Goal: Task Accomplishment & Management: Use online tool/utility

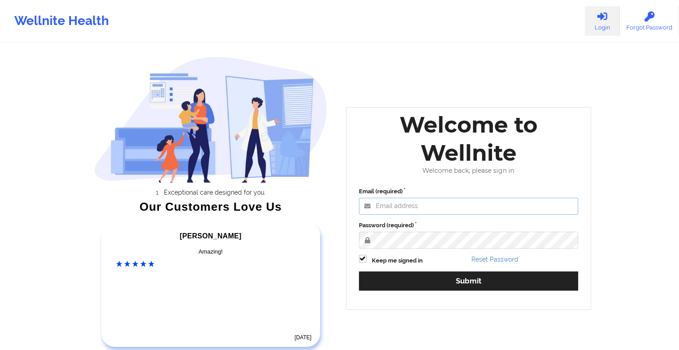
type input "[EMAIL_ADDRESS][DOMAIN_NAME]"
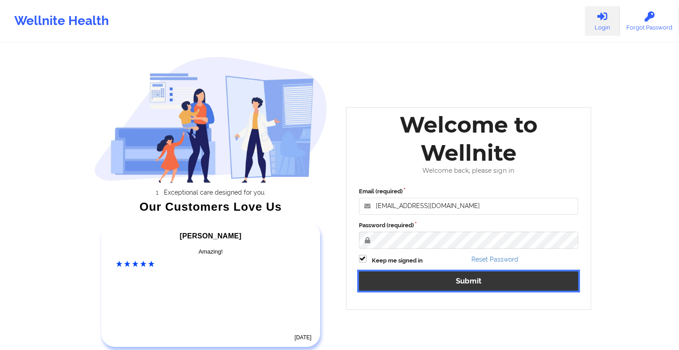
click at [381, 281] on button "Submit" at bounding box center [469, 281] width 220 height 19
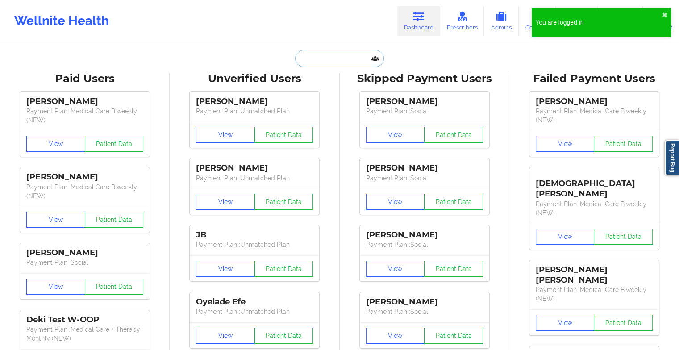
click at [311, 50] on input "text" at bounding box center [339, 58] width 88 height 17
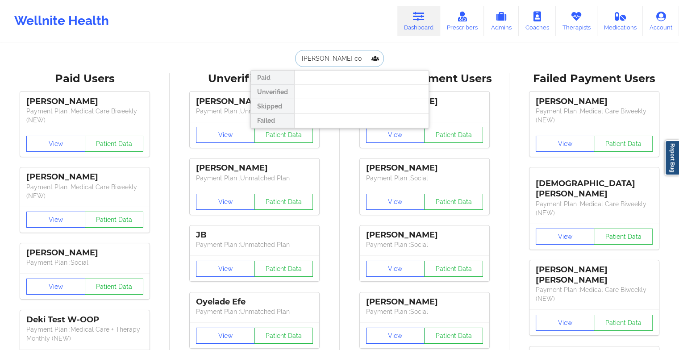
type input "[PERSON_NAME]"
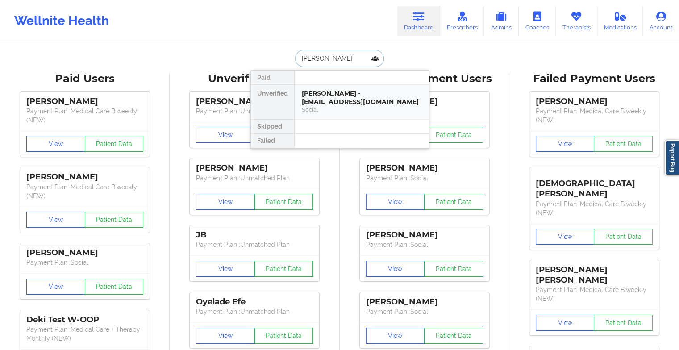
click at [342, 96] on div "[PERSON_NAME] - [EMAIL_ADDRESS][DOMAIN_NAME]" at bounding box center [362, 97] width 120 height 17
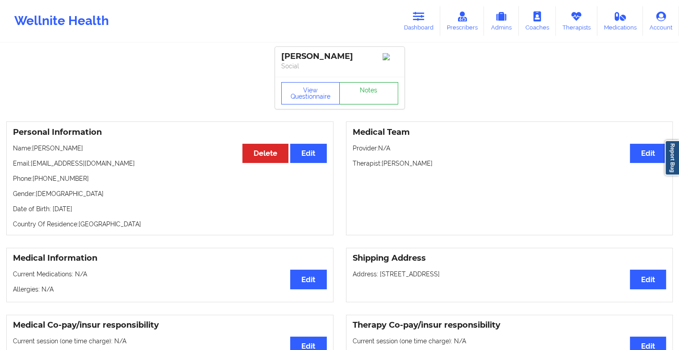
click at [373, 92] on link "Notes" at bounding box center [368, 93] width 59 height 22
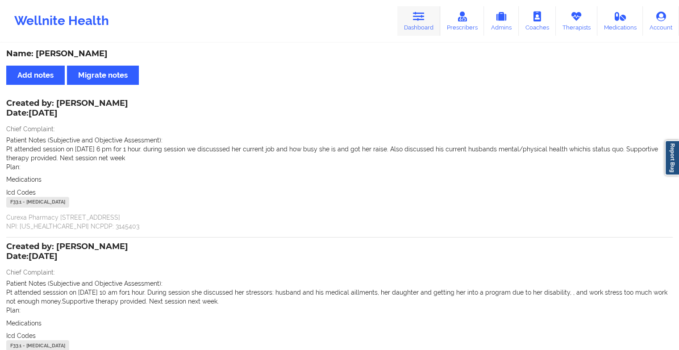
click at [422, 8] on link "Dashboard" at bounding box center [419, 20] width 43 height 29
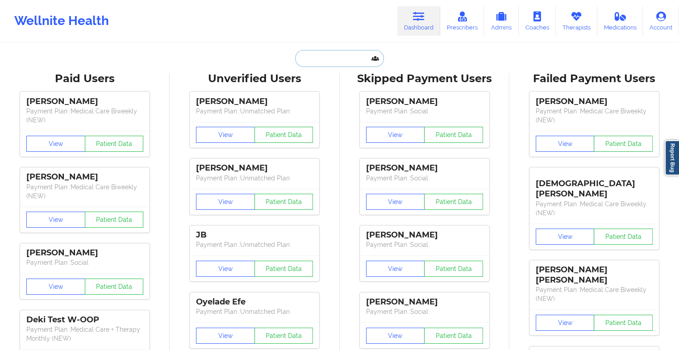
click at [300, 61] on input "text" at bounding box center [339, 58] width 88 height 17
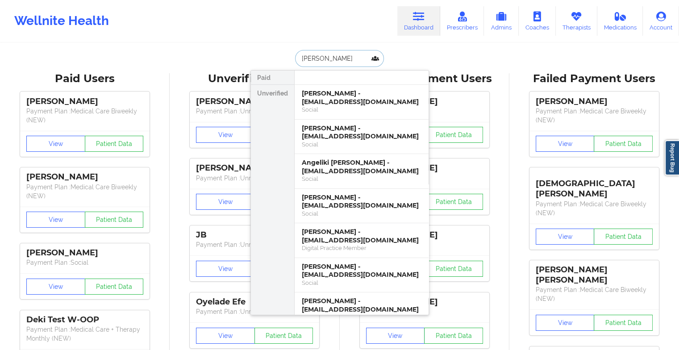
drag, startPoint x: 319, startPoint y: 59, endPoint x: 284, endPoint y: 54, distance: 35.6
click at [284, 54] on div "[PERSON_NAME] Unverified [PERSON_NAME] - [EMAIL_ADDRESS][DOMAIN_NAME] Social [P…" at bounding box center [340, 58] width 179 height 17
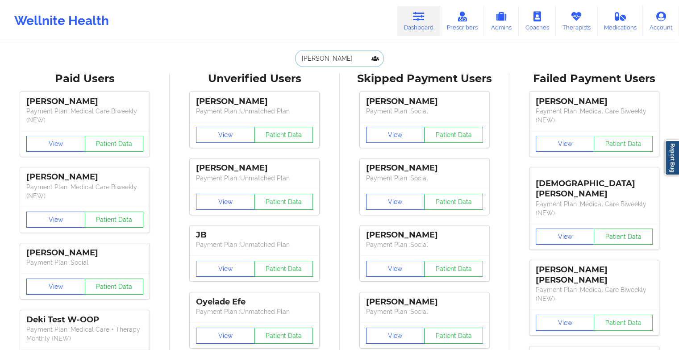
paste input "[PERSON_NAME]"
type input "[PERSON_NAME]"
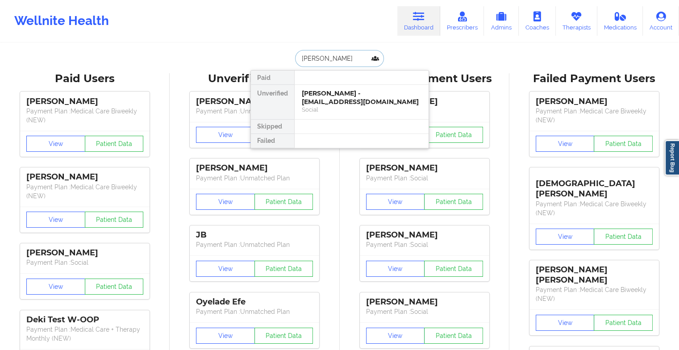
click at [347, 92] on div "[PERSON_NAME] - [EMAIL_ADDRESS][DOMAIN_NAME]" at bounding box center [362, 97] width 120 height 17
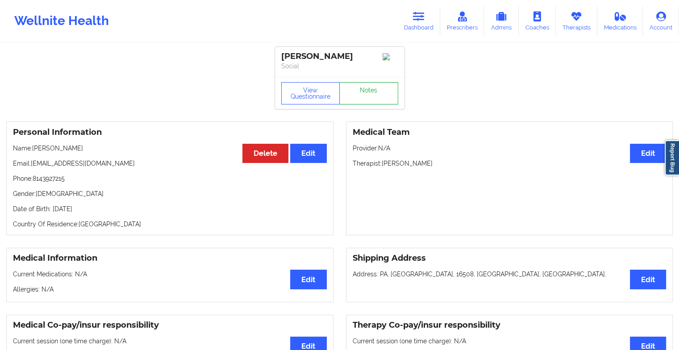
click at [391, 92] on link "Notes" at bounding box center [368, 93] width 59 height 22
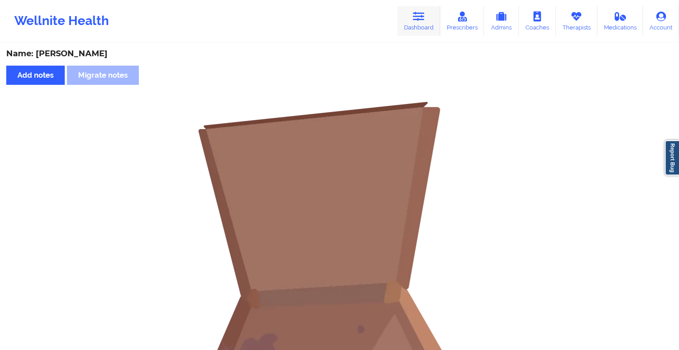
click at [423, 25] on link "Dashboard" at bounding box center [419, 20] width 43 height 29
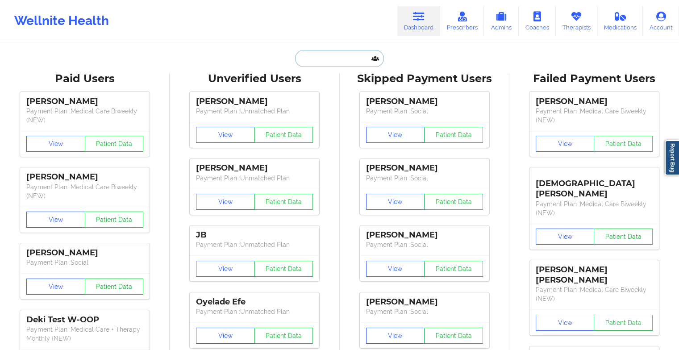
click at [329, 66] on input "text" at bounding box center [339, 58] width 88 height 17
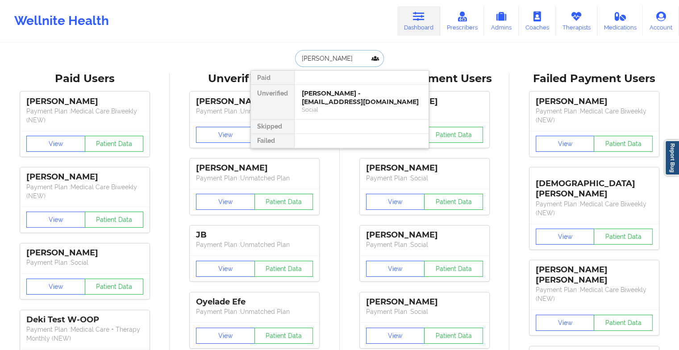
type input "[PERSON_NAME] ja"
click at [389, 96] on div "[PERSON_NAME] - [EMAIL_ADDRESS][DOMAIN_NAME]" at bounding box center [362, 97] width 120 height 17
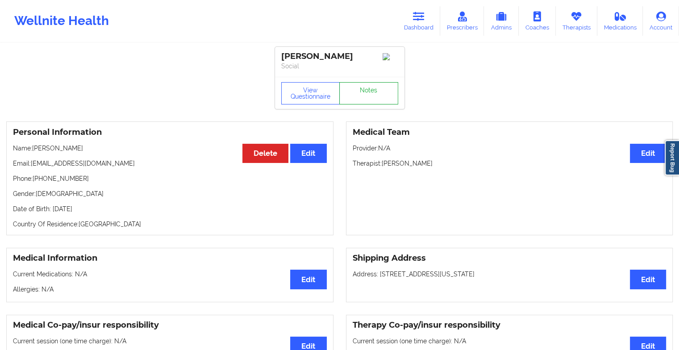
click at [378, 86] on link "Notes" at bounding box center [368, 93] width 59 height 22
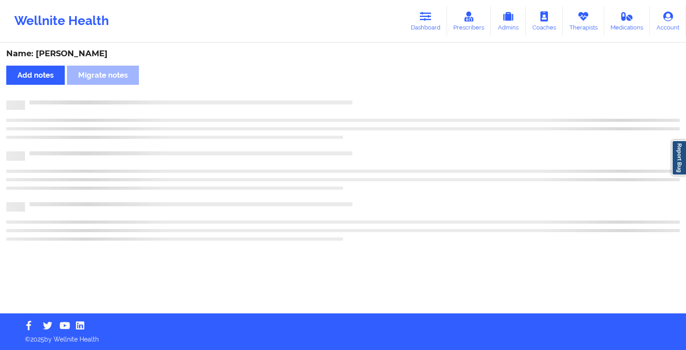
click at [378, 86] on div "Name: [PERSON_NAME] Add notes Migrate notes" at bounding box center [343, 179] width 686 height 270
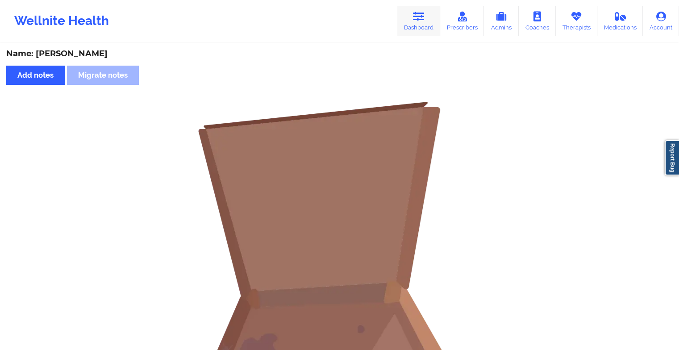
click at [414, 19] on link "Dashboard" at bounding box center [419, 20] width 43 height 29
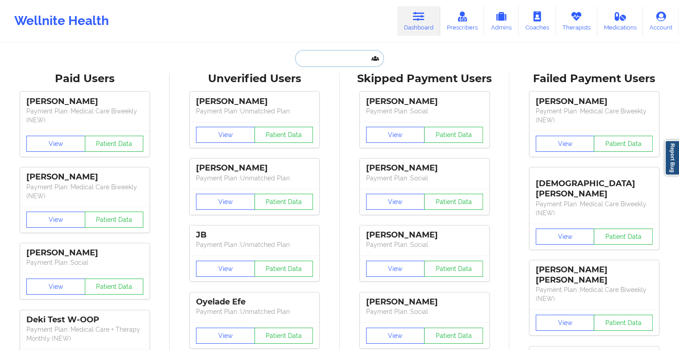
click at [330, 53] on input "text" at bounding box center [339, 58] width 88 height 17
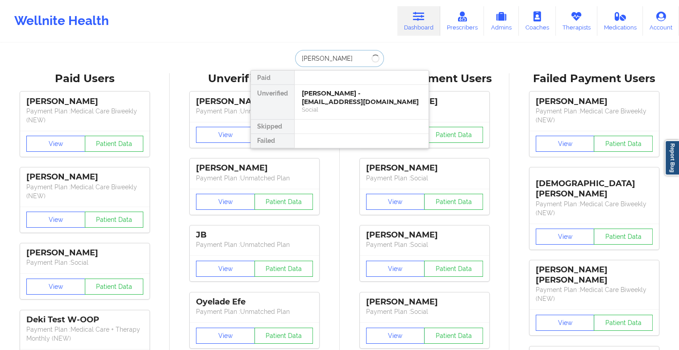
type input "[PERSON_NAME]"
click at [343, 100] on div "[PERSON_NAME] - [EMAIL_ADDRESS][DOMAIN_NAME]" at bounding box center [362, 97] width 120 height 17
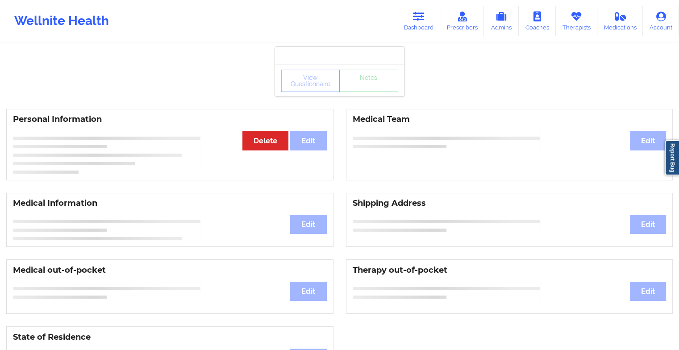
click at [375, 89] on div "View Questionnaire Notes" at bounding box center [339, 81] width 117 height 22
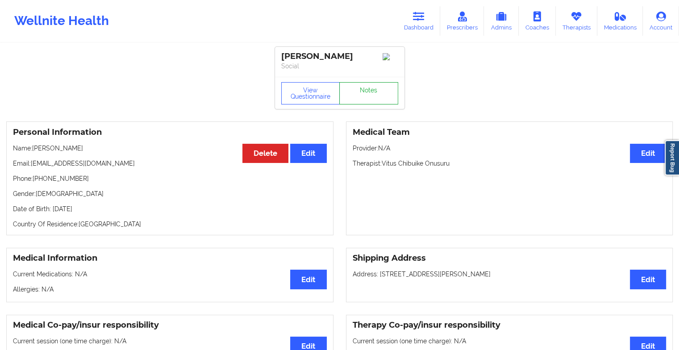
click at [375, 89] on link "Notes" at bounding box center [368, 93] width 59 height 22
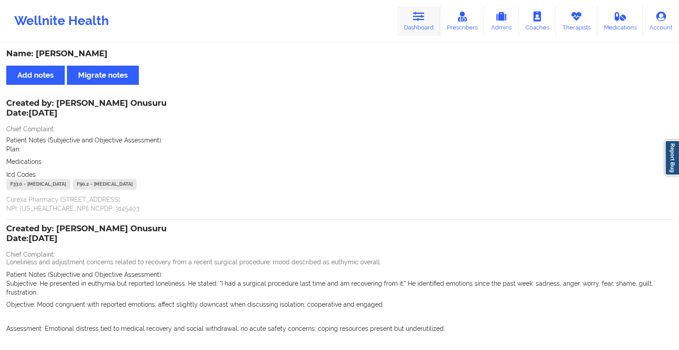
click at [421, 17] on icon at bounding box center [419, 17] width 12 height 10
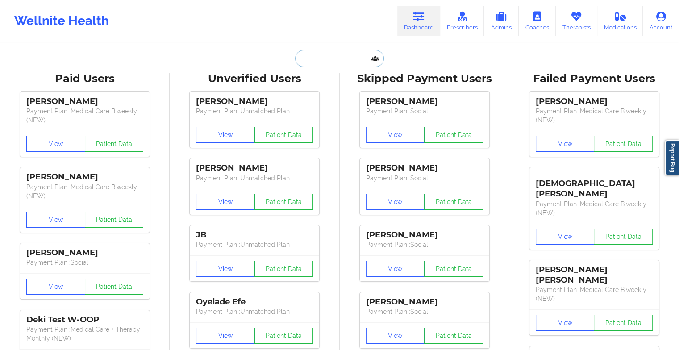
click at [351, 57] on input "text" at bounding box center [339, 58] width 88 height 17
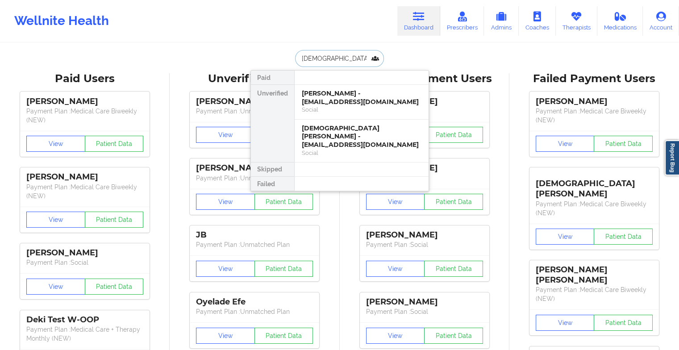
type input "[DEMOGRAPHIC_DATA][PERSON_NAME]"
click at [330, 104] on div "[PERSON_NAME] - [EMAIL_ADDRESS][DOMAIN_NAME]" at bounding box center [362, 97] width 120 height 17
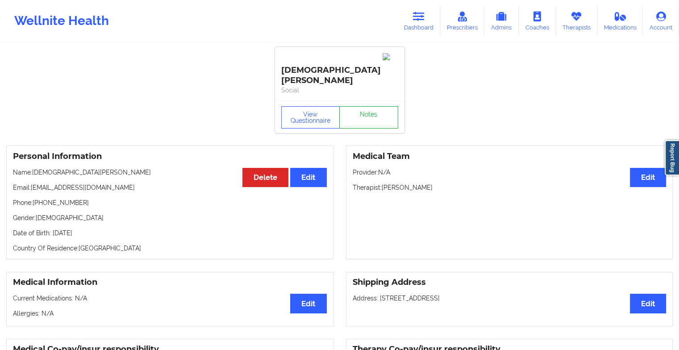
click at [361, 106] on link "Notes" at bounding box center [368, 117] width 59 height 22
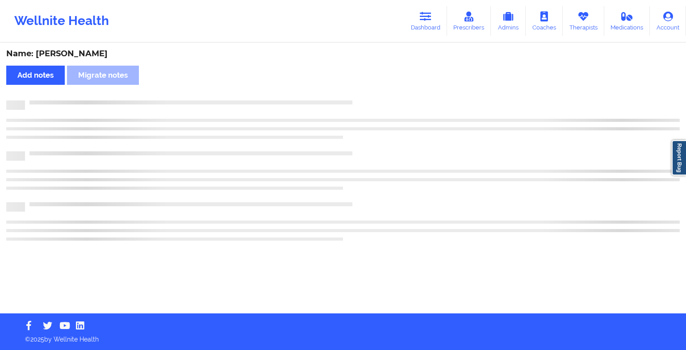
click at [382, 112] on div "Name: [PERSON_NAME] Add notes Migrate notes" at bounding box center [343, 179] width 686 height 270
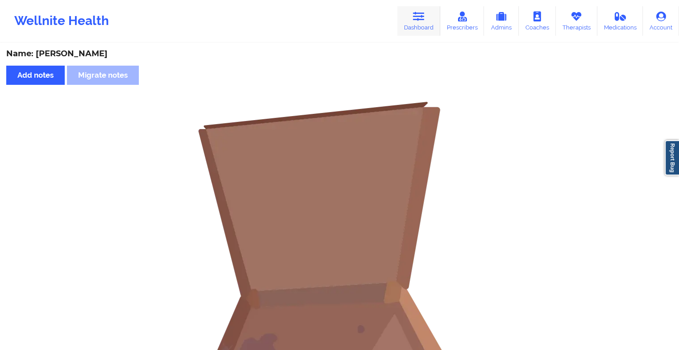
click at [423, 9] on link "Dashboard" at bounding box center [419, 20] width 43 height 29
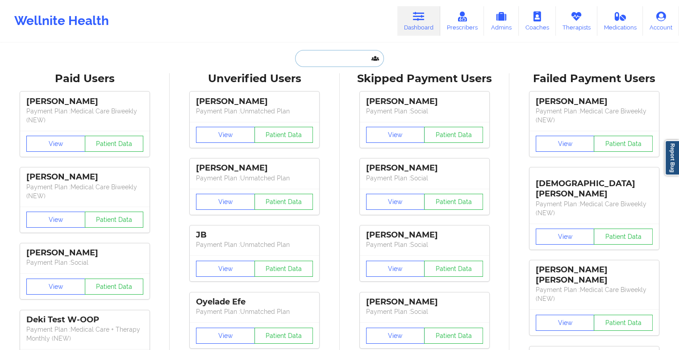
click at [352, 57] on input "text" at bounding box center [339, 58] width 88 height 17
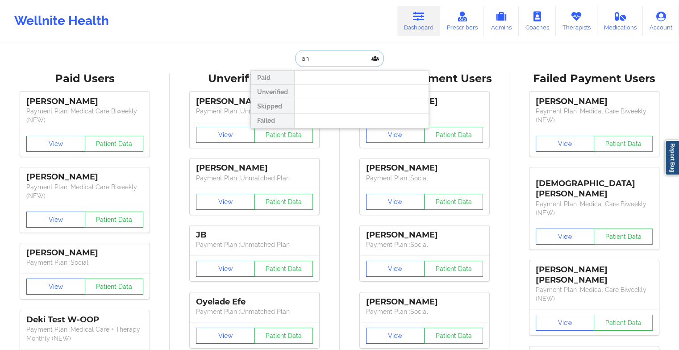
type input "a"
type input "[PERSON_NAME]"
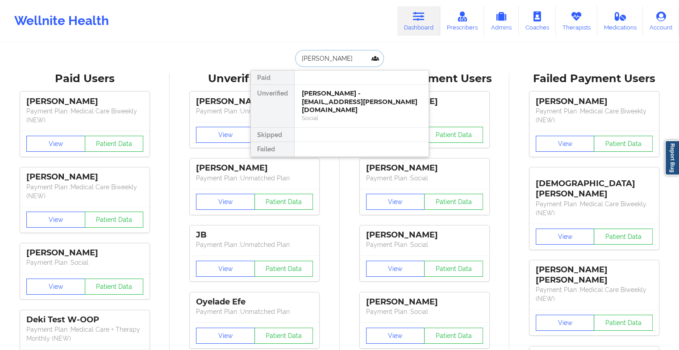
click at [347, 89] on div "[PERSON_NAME] - [EMAIL_ADDRESS][PERSON_NAME][DOMAIN_NAME]" at bounding box center [362, 101] width 120 height 25
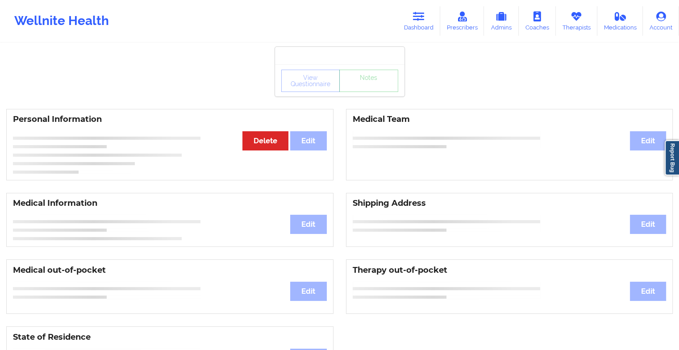
click at [366, 91] on div "View Questionnaire Notes" at bounding box center [339, 81] width 117 height 22
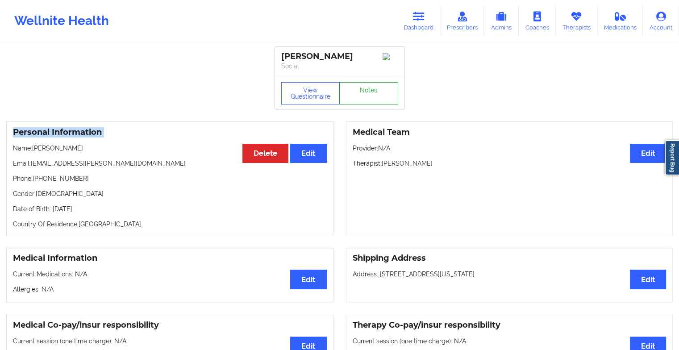
click at [366, 91] on link "Notes" at bounding box center [368, 93] width 59 height 22
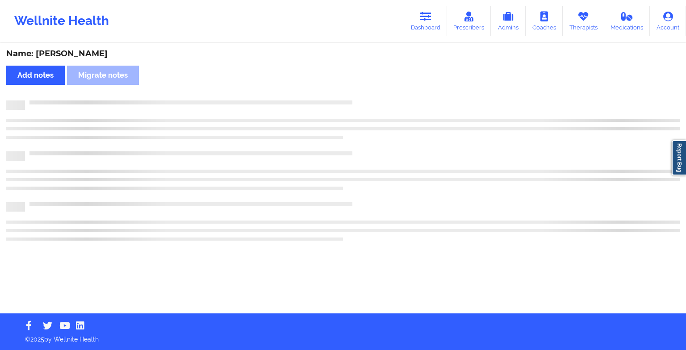
click at [366, 91] on div "Name: [PERSON_NAME] Add notes Migrate notes" at bounding box center [343, 179] width 686 height 270
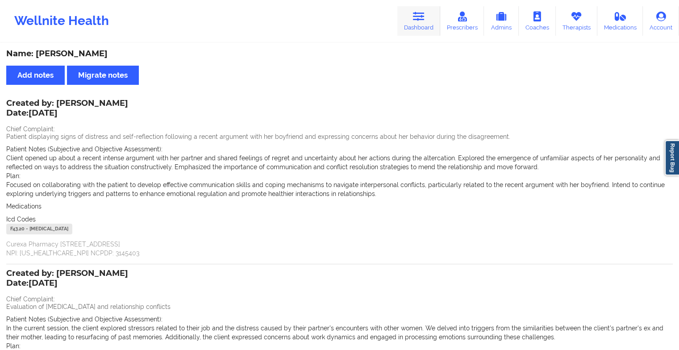
click at [419, 14] on icon at bounding box center [419, 17] width 12 height 10
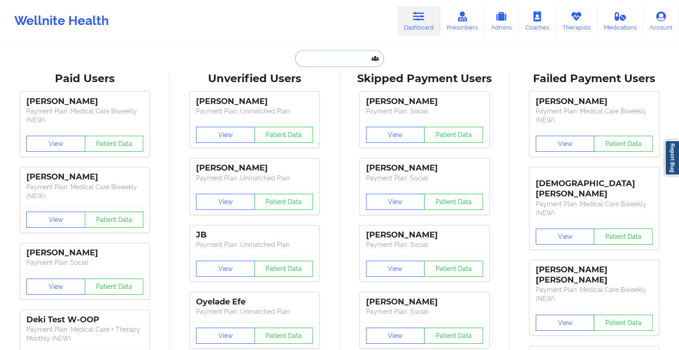
click at [348, 55] on input "text" at bounding box center [339, 58] width 88 height 17
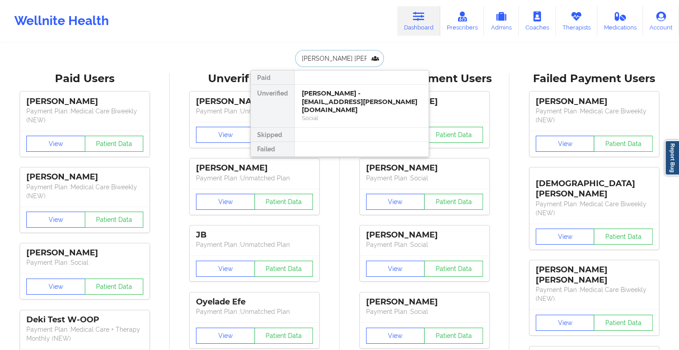
type input "[PERSON_NAME]"
click at [370, 85] on div "[PERSON_NAME] - [EMAIL_ADDRESS][DOMAIN_NAME] Social" at bounding box center [362, 102] width 134 height 34
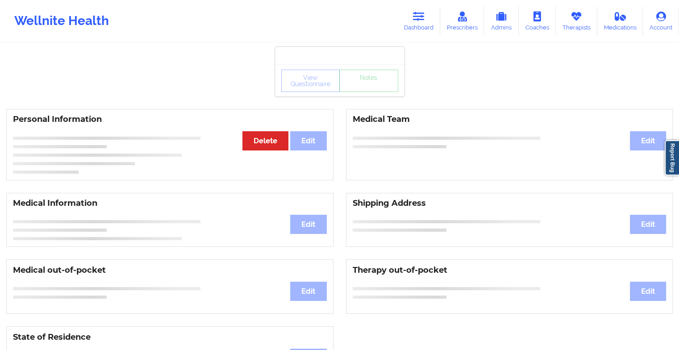
click at [370, 88] on div "View Questionnaire Notes" at bounding box center [339, 81] width 117 height 22
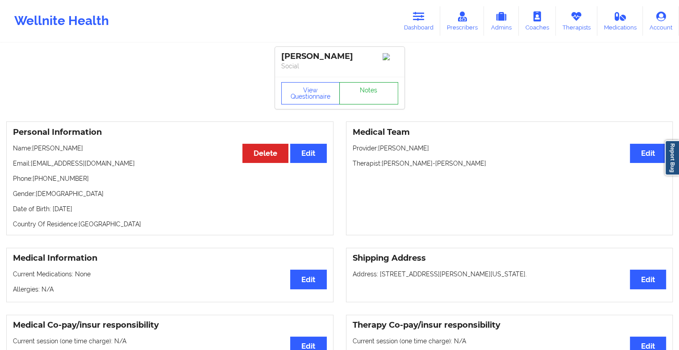
click at [370, 88] on link "Notes" at bounding box center [368, 93] width 59 height 22
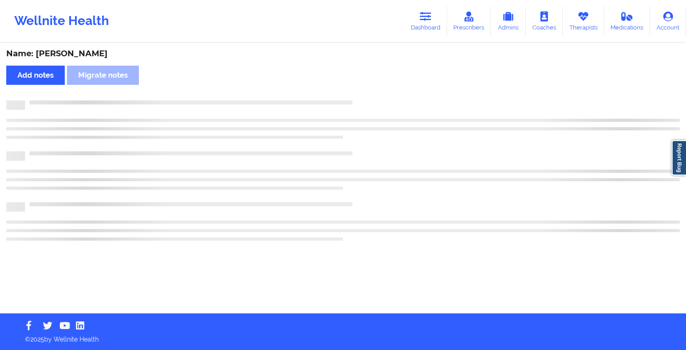
click at [370, 88] on div "Name: [PERSON_NAME] Add notes Migrate notes" at bounding box center [343, 179] width 686 height 270
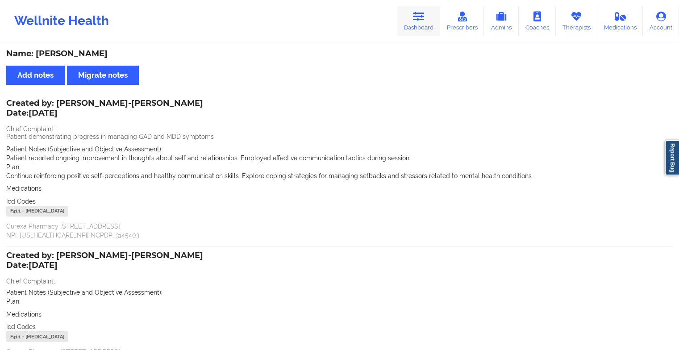
click at [425, 27] on link "Dashboard" at bounding box center [419, 20] width 43 height 29
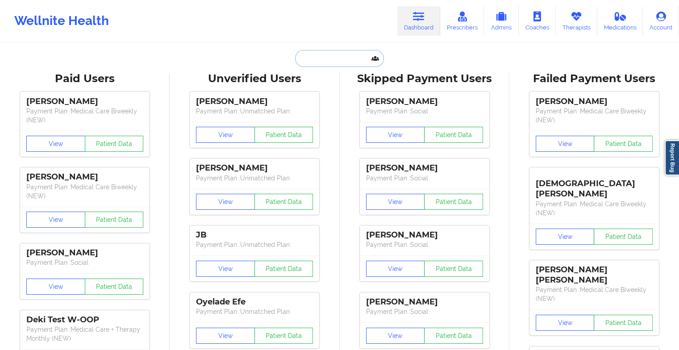
click at [347, 55] on input "text" at bounding box center [339, 58] width 88 height 17
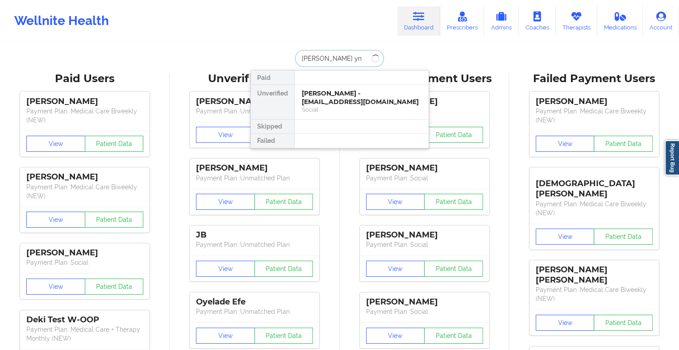
type input "[PERSON_NAME]"
click at [339, 93] on div "[PERSON_NAME] - [EMAIL_ADDRESS][DOMAIN_NAME]" at bounding box center [362, 97] width 120 height 17
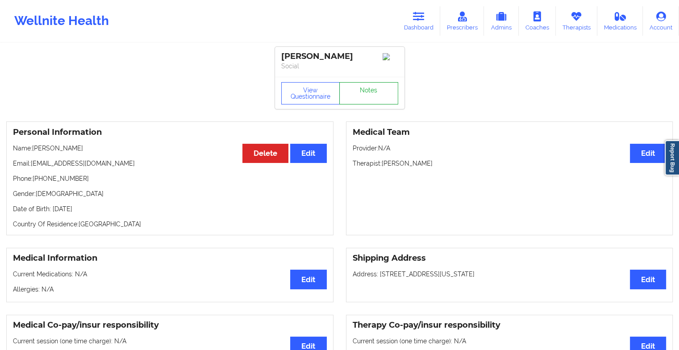
click at [358, 86] on link "Notes" at bounding box center [368, 93] width 59 height 22
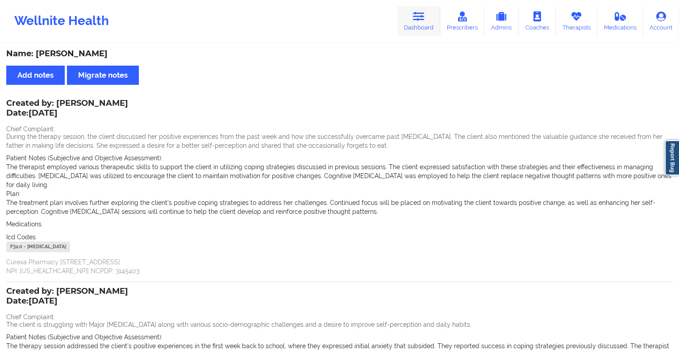
click at [415, 25] on link "Dashboard" at bounding box center [419, 20] width 43 height 29
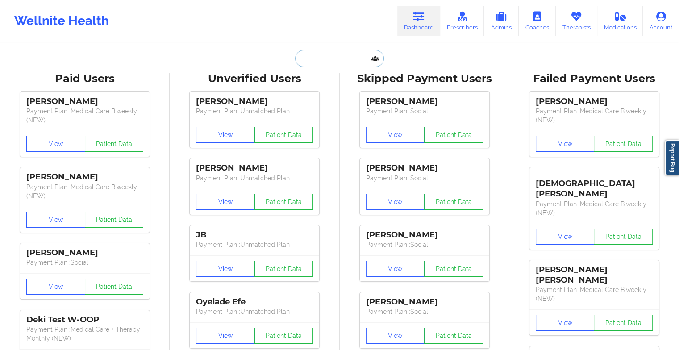
click at [329, 55] on input "text" at bounding box center [339, 58] width 88 height 17
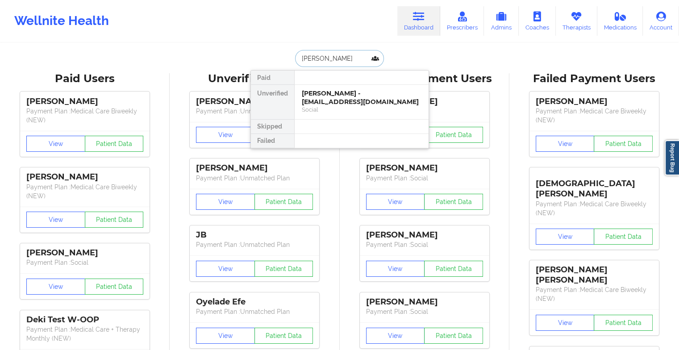
type input "[PERSON_NAME]"
click at [366, 90] on div "[PERSON_NAME] - [EMAIL_ADDRESS][DOMAIN_NAME]" at bounding box center [362, 97] width 120 height 17
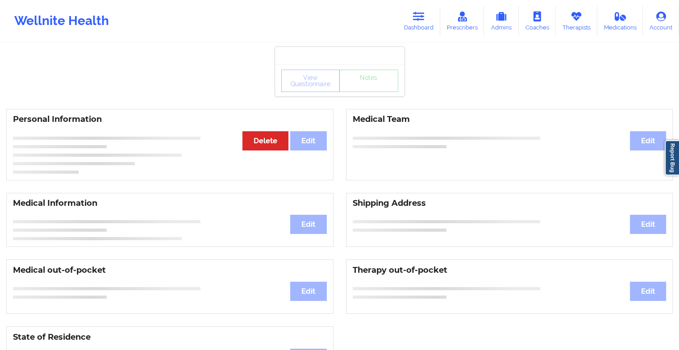
click at [375, 91] on div "View Questionnaire Notes" at bounding box center [339, 81] width 117 height 22
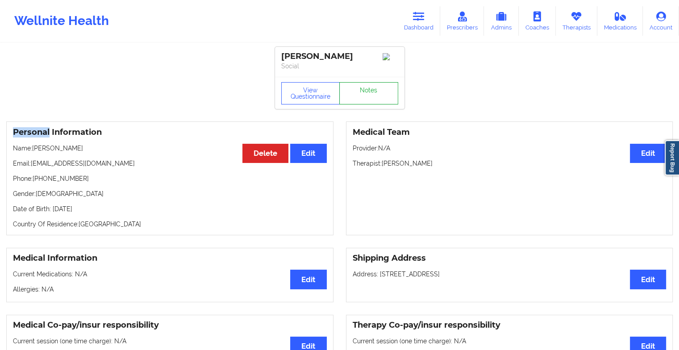
drag, startPoint x: 375, startPoint y: 91, endPoint x: 367, endPoint y: 91, distance: 8.0
click at [367, 91] on link "Notes" at bounding box center [368, 93] width 59 height 22
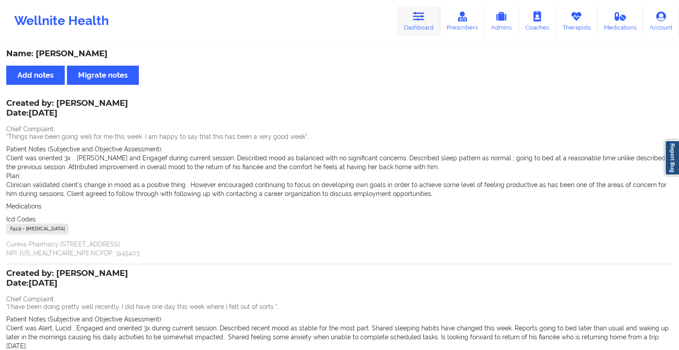
click at [412, 25] on link "Dashboard" at bounding box center [419, 20] width 43 height 29
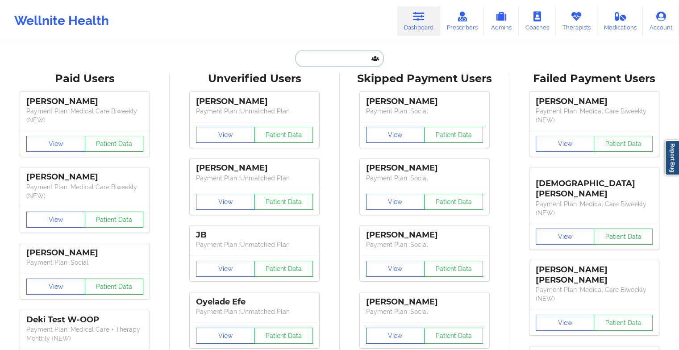
click at [327, 55] on input "text" at bounding box center [339, 58] width 88 height 17
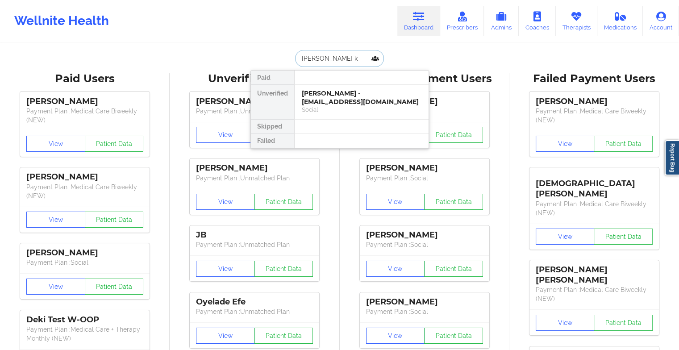
type input "[PERSON_NAME] k b"
click at [366, 99] on div "[PERSON_NAME] - [EMAIL_ADDRESS][DOMAIN_NAME]" at bounding box center [362, 97] width 120 height 17
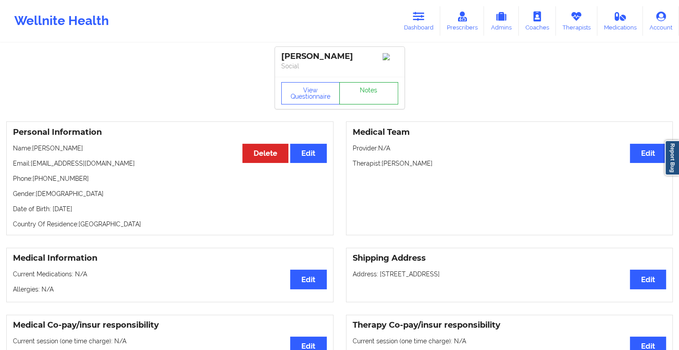
click at [366, 99] on link "Notes" at bounding box center [368, 93] width 59 height 22
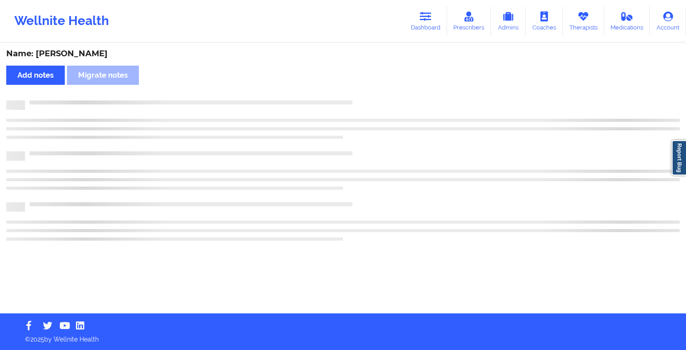
click at [366, 99] on div "Name: [PERSON_NAME] Add notes Migrate notes" at bounding box center [343, 179] width 686 height 270
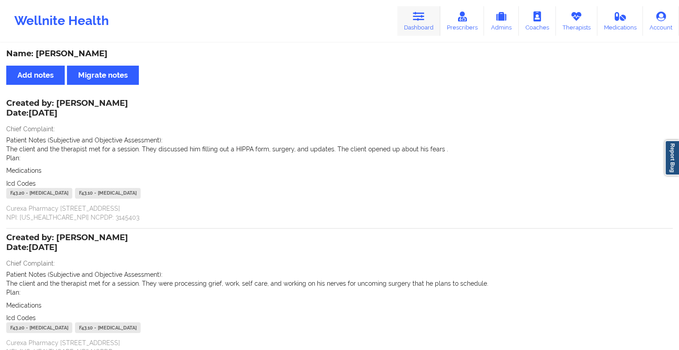
click at [438, 25] on link "Dashboard" at bounding box center [419, 20] width 43 height 29
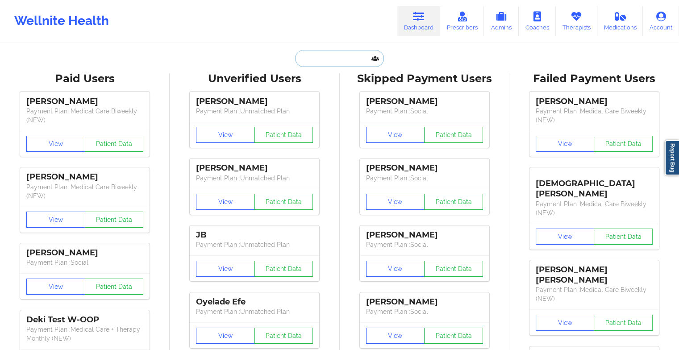
click at [340, 63] on input "text" at bounding box center [339, 58] width 88 height 17
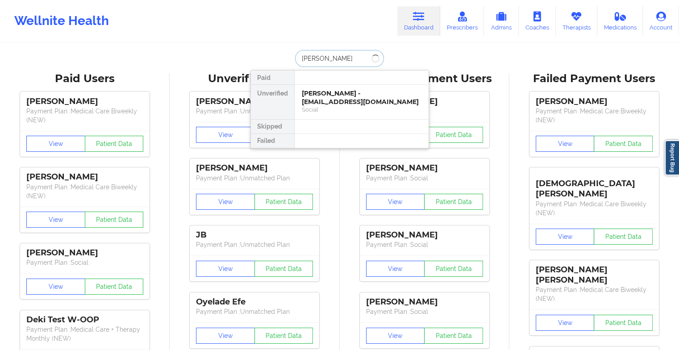
type input "[PERSON_NAME]"
click at [411, 110] on div "[PERSON_NAME] - [EMAIL_ADDRESS][DOMAIN_NAME] Digital Practice Member (In-Networ…" at bounding box center [362, 102] width 134 height 34
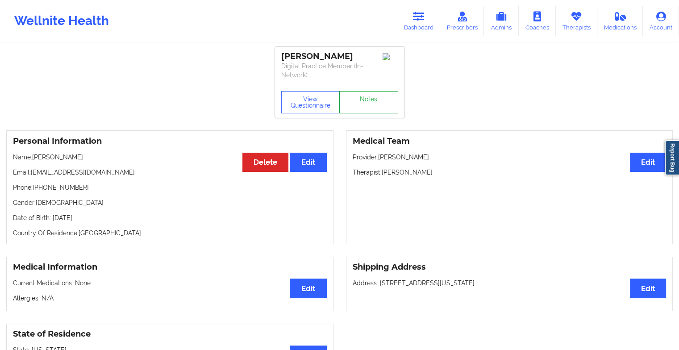
click at [389, 98] on link "Notes" at bounding box center [368, 102] width 59 height 22
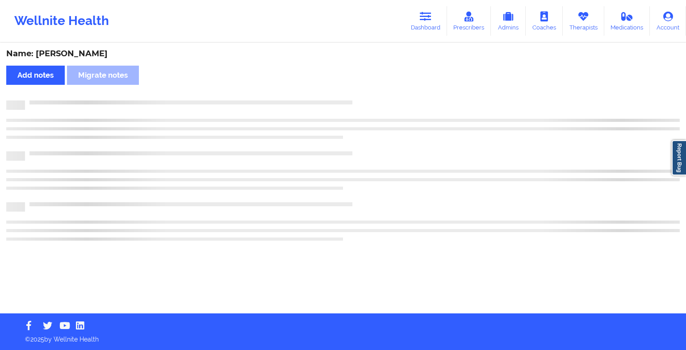
click at [389, 98] on div "Name: [PERSON_NAME] Add notes Migrate notes" at bounding box center [343, 179] width 686 height 270
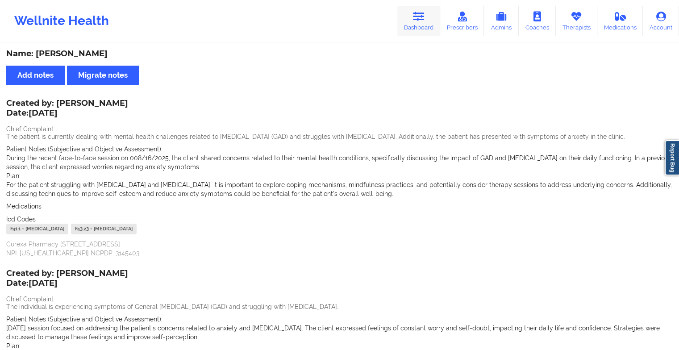
click at [418, 23] on link "Dashboard" at bounding box center [419, 20] width 43 height 29
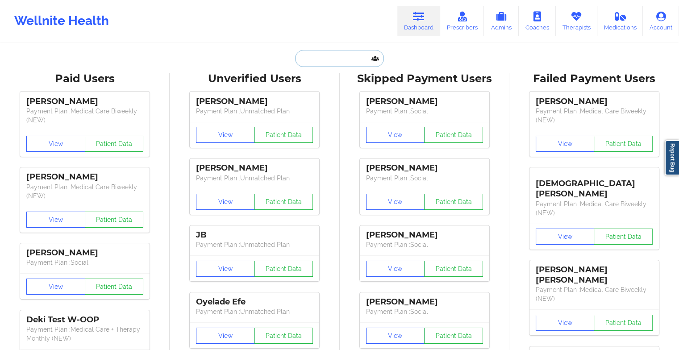
click at [350, 55] on input "text" at bounding box center [339, 58] width 88 height 17
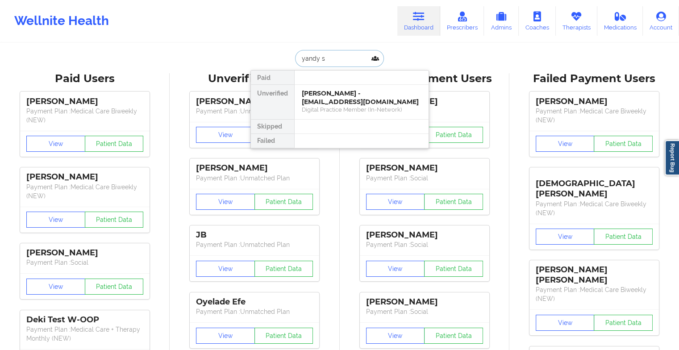
type input "yandy sa"
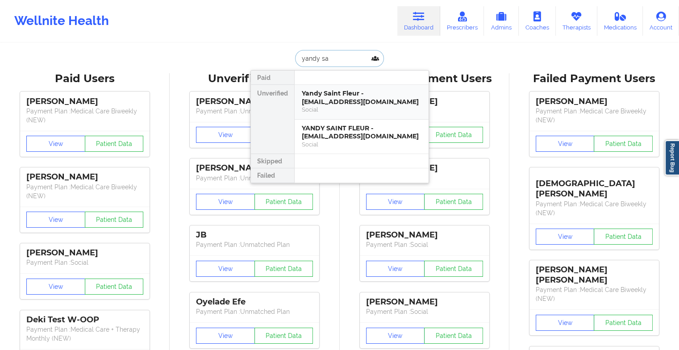
click at [320, 107] on div "Social" at bounding box center [362, 110] width 120 height 8
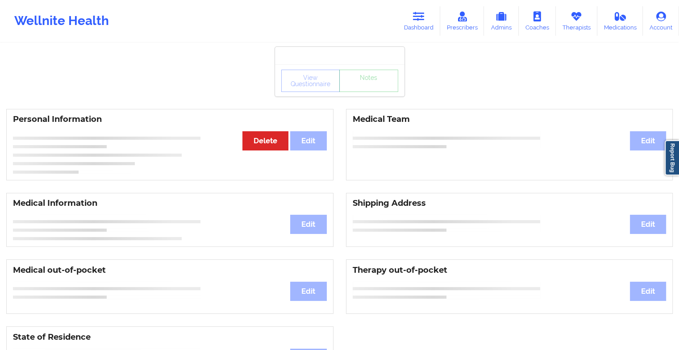
click at [364, 93] on div "View Questionnaire Notes" at bounding box center [340, 80] width 130 height 32
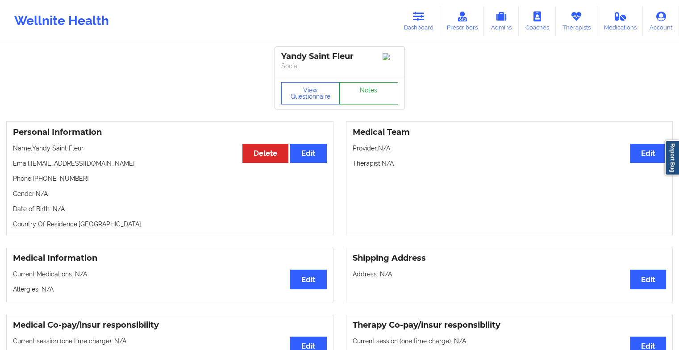
click at [364, 93] on link "Notes" at bounding box center [368, 93] width 59 height 22
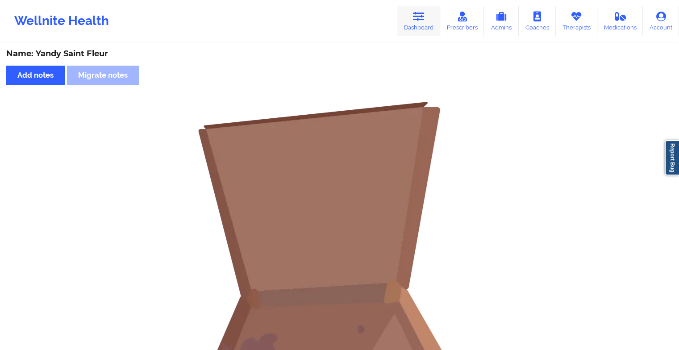
click at [404, 29] on link "Dashboard" at bounding box center [419, 20] width 43 height 29
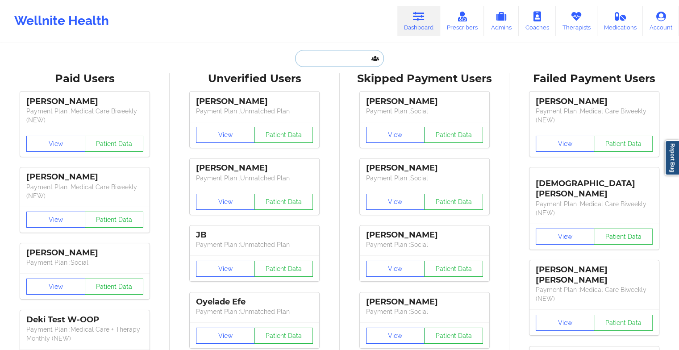
click at [356, 57] on input "text" at bounding box center [339, 58] width 88 height 17
type input "y"
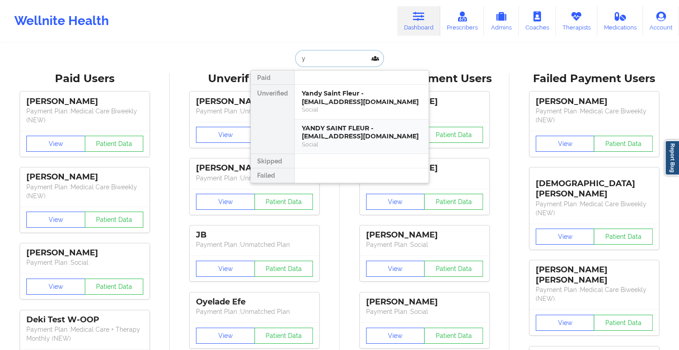
click at [339, 139] on div "YANDY SAINT FLEUR - [EMAIL_ADDRESS][DOMAIN_NAME]" at bounding box center [362, 132] width 120 height 17
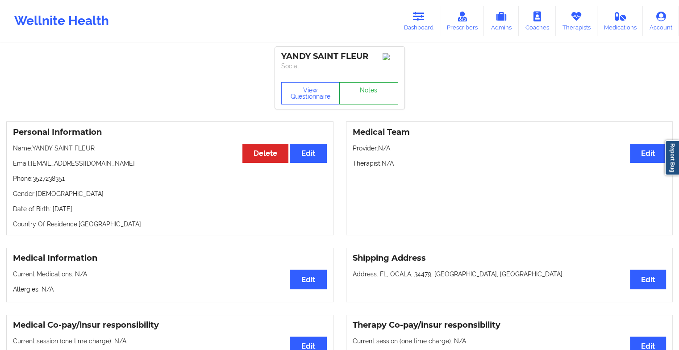
click at [367, 92] on link "Notes" at bounding box center [368, 93] width 59 height 22
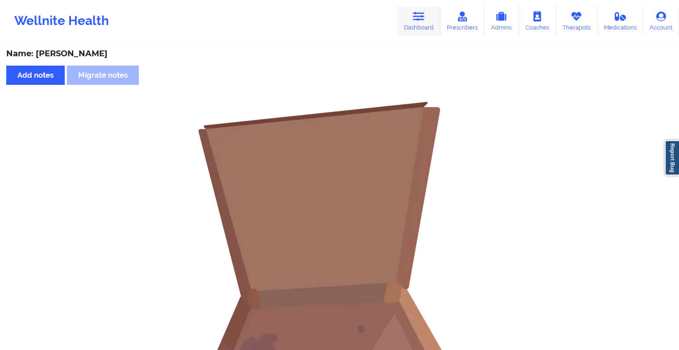
click at [416, 23] on link "Dashboard" at bounding box center [419, 20] width 43 height 29
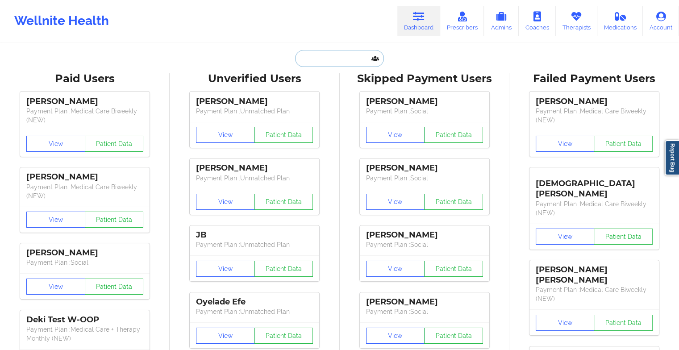
click at [347, 54] on input "text" at bounding box center [339, 58] width 88 height 17
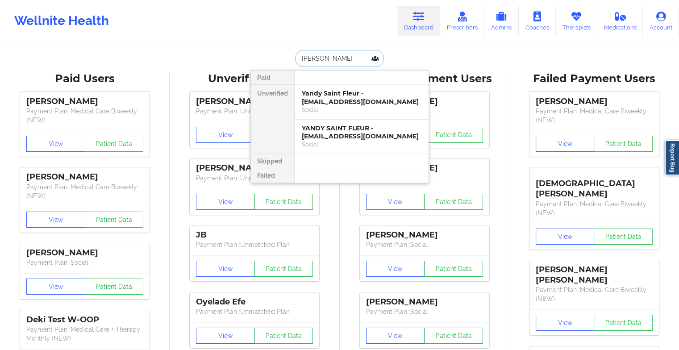
type input "[PERSON_NAME]"
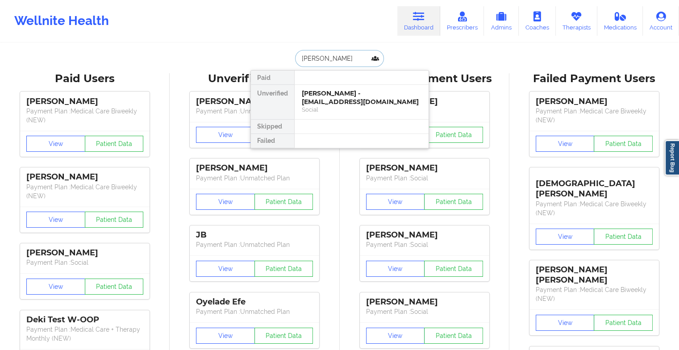
click at [343, 95] on div "[PERSON_NAME] - [EMAIL_ADDRESS][DOMAIN_NAME]" at bounding box center [362, 97] width 120 height 17
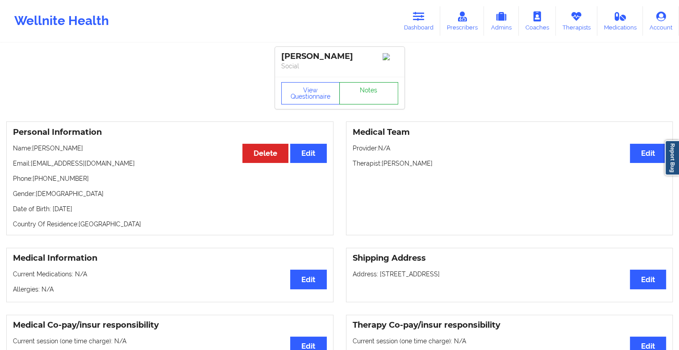
click at [373, 91] on link "Notes" at bounding box center [368, 93] width 59 height 22
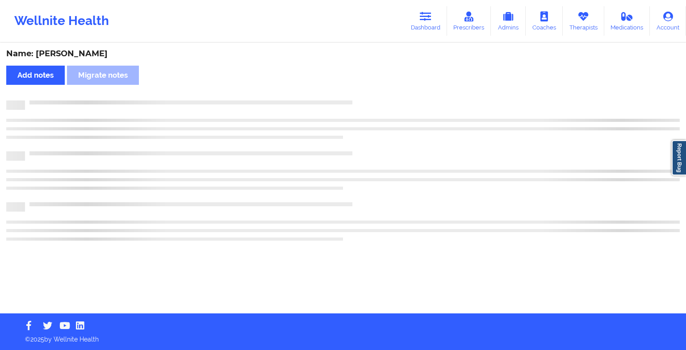
click at [373, 91] on div "Name: [PERSON_NAME] Mera Add notes Migrate notes" at bounding box center [343, 179] width 686 height 270
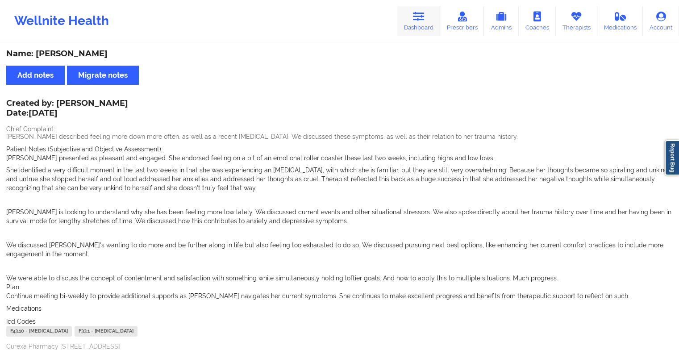
click at [429, 23] on link "Dashboard" at bounding box center [419, 20] width 43 height 29
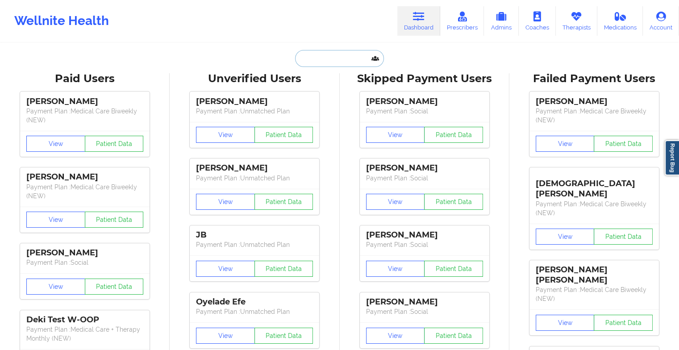
click at [316, 64] on input "text" at bounding box center [339, 58] width 88 height 17
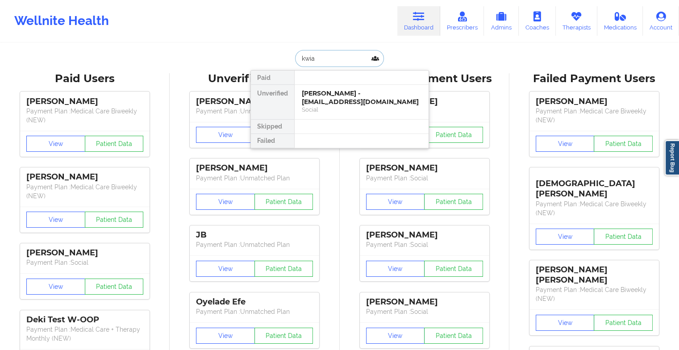
type input "kwian"
click at [332, 95] on div "[PERSON_NAME] - [EMAIL_ADDRESS][DOMAIN_NAME]" at bounding box center [362, 97] width 120 height 17
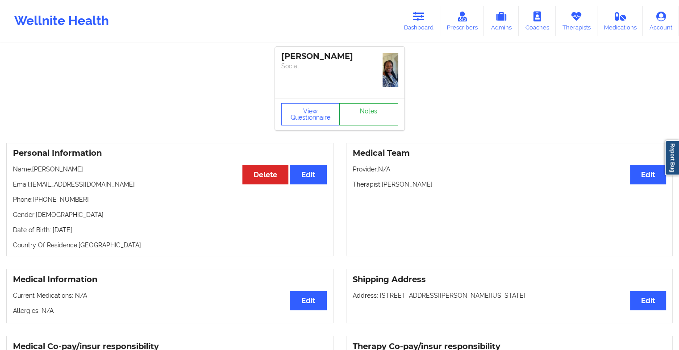
click at [361, 103] on link "Notes" at bounding box center [368, 114] width 59 height 22
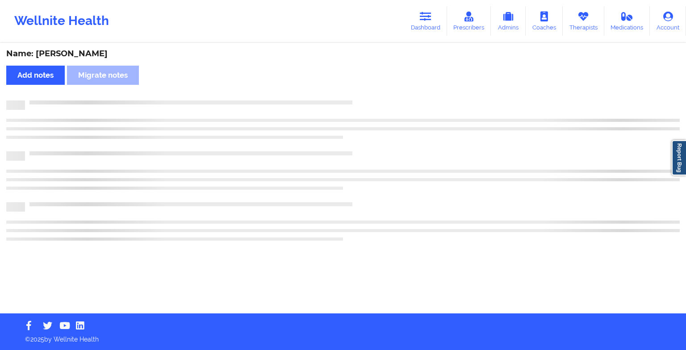
click at [361, 97] on div "Name: [PERSON_NAME] Add notes Migrate notes" at bounding box center [343, 179] width 686 height 270
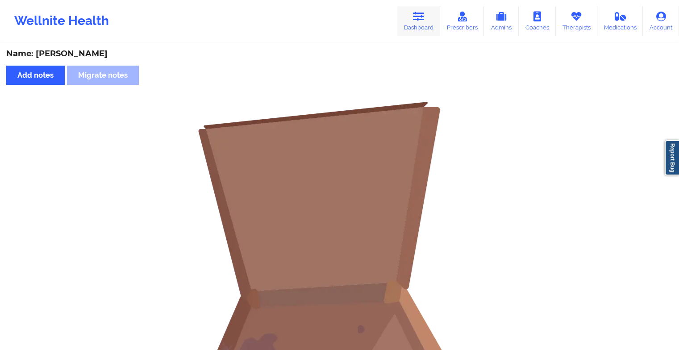
click at [416, 9] on link "Dashboard" at bounding box center [419, 20] width 43 height 29
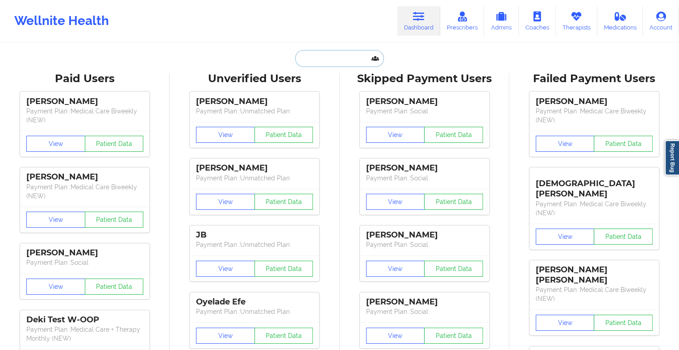
click at [343, 59] on input "text" at bounding box center [339, 58] width 88 height 17
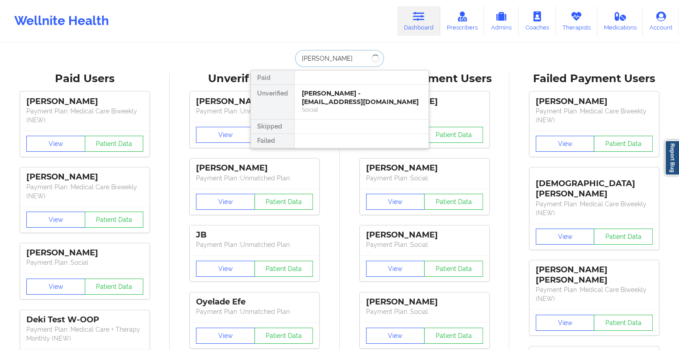
type input "[PERSON_NAME]"
click at [338, 96] on div "[PERSON_NAME] - [EMAIL_ADDRESS][DOMAIN_NAME]" at bounding box center [362, 97] width 120 height 17
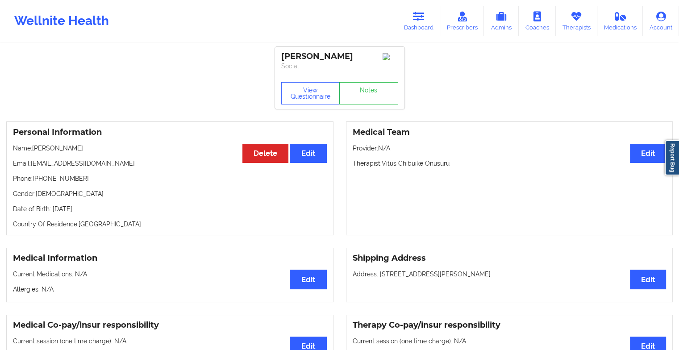
click at [371, 87] on div "View Questionnaire Notes" at bounding box center [339, 93] width 117 height 22
click at [371, 87] on link "Notes" at bounding box center [368, 93] width 59 height 22
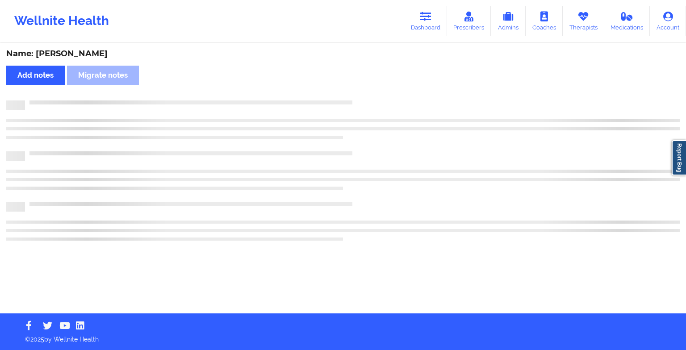
click at [371, 87] on div "Name: [PERSON_NAME] Add notes Migrate notes" at bounding box center [343, 179] width 686 height 270
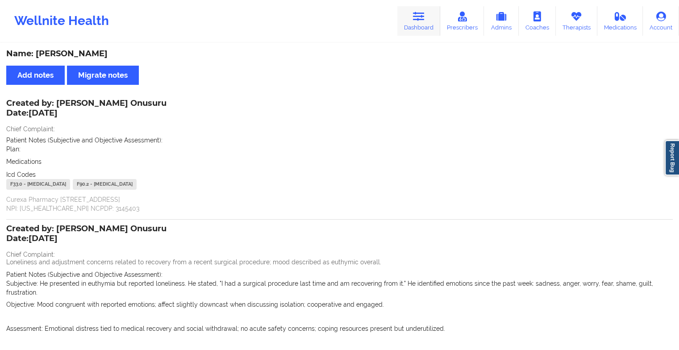
click at [411, 13] on link "Dashboard" at bounding box center [419, 20] width 43 height 29
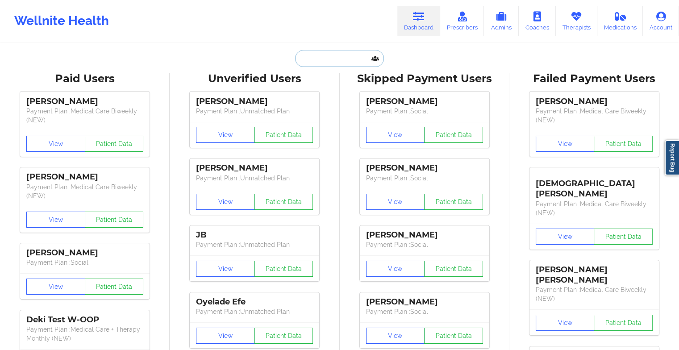
click at [342, 58] on input "text" at bounding box center [339, 58] width 88 height 17
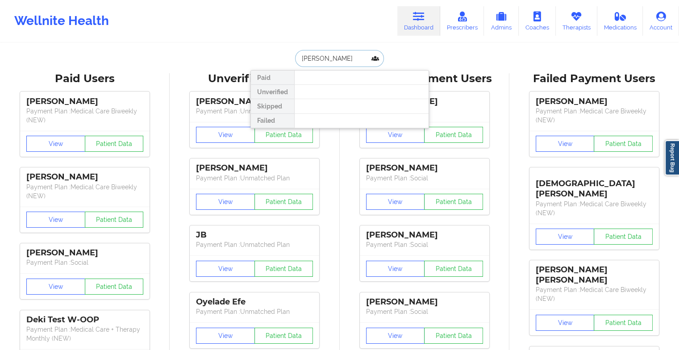
type input "[PERSON_NAME] co"
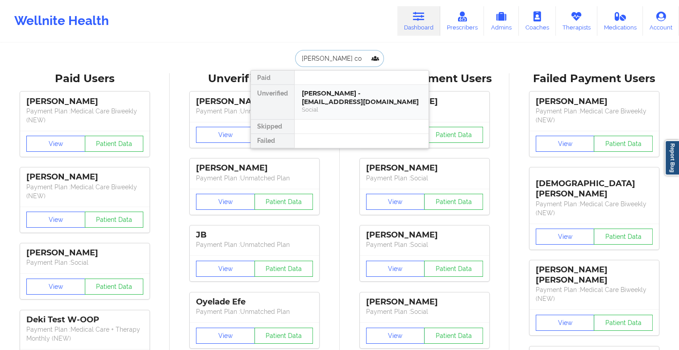
click at [363, 88] on div "[PERSON_NAME] - [EMAIL_ADDRESS][DOMAIN_NAME] Social" at bounding box center [362, 102] width 134 height 34
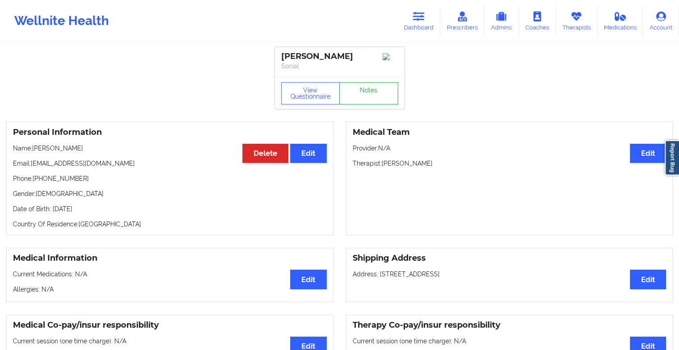
click at [366, 95] on link "Notes" at bounding box center [368, 93] width 59 height 22
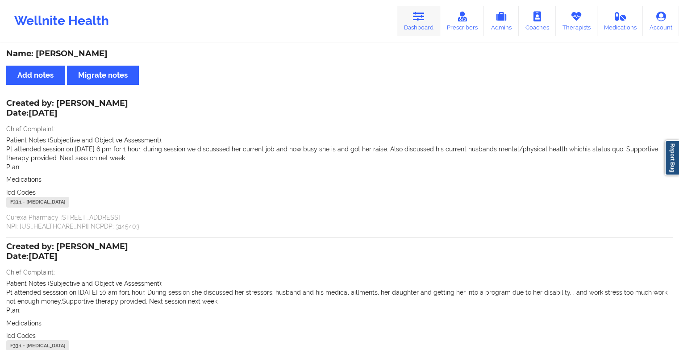
click at [412, 11] on link "Dashboard" at bounding box center [419, 20] width 43 height 29
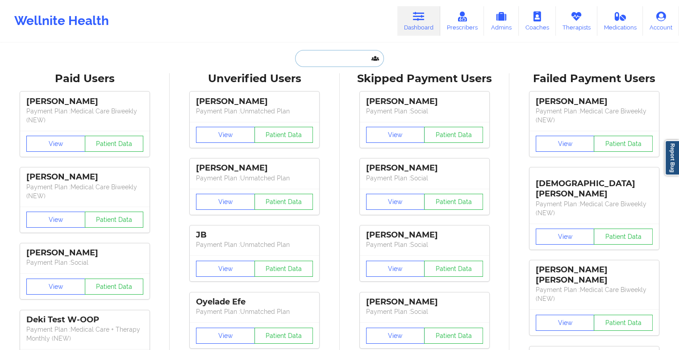
click at [319, 56] on input "text" at bounding box center [339, 58] width 88 height 17
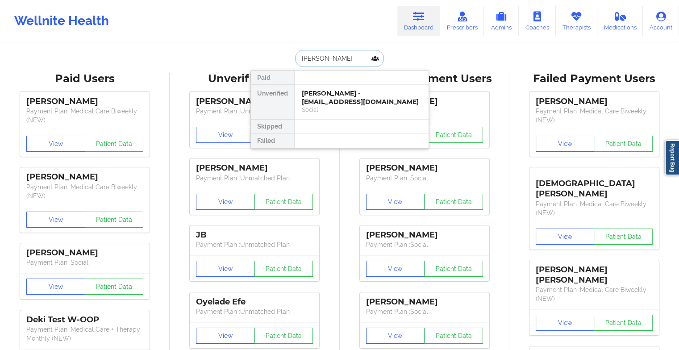
type input "[PERSON_NAME]"
click at [365, 102] on div "[PERSON_NAME] - [EMAIL_ADDRESS][DOMAIN_NAME]" at bounding box center [362, 97] width 120 height 17
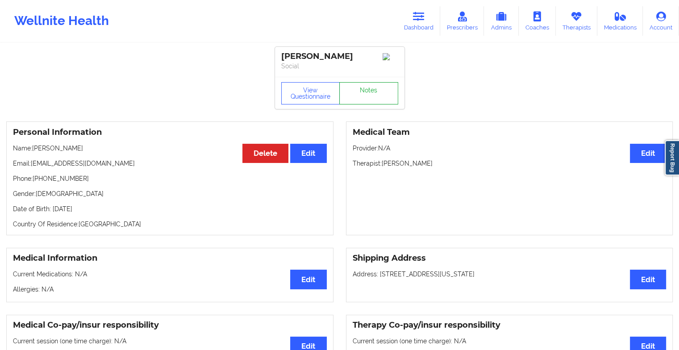
click at [354, 98] on link "Notes" at bounding box center [368, 93] width 59 height 22
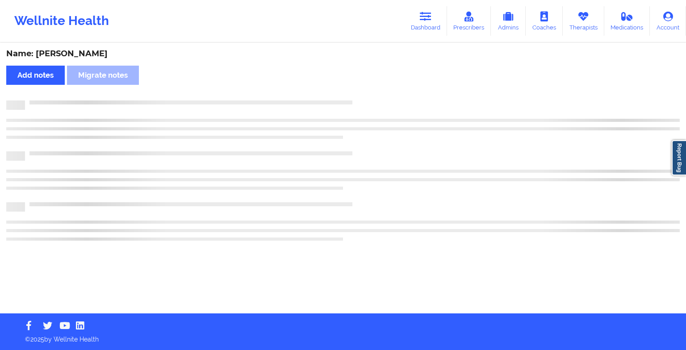
click at [354, 98] on div "Name: [PERSON_NAME] Add notes Migrate notes" at bounding box center [343, 179] width 686 height 270
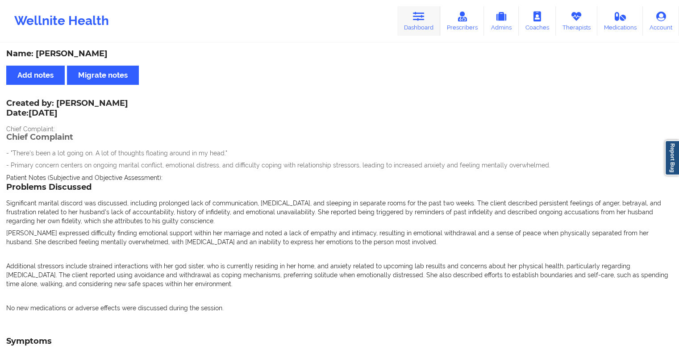
click at [418, 18] on icon at bounding box center [419, 17] width 12 height 10
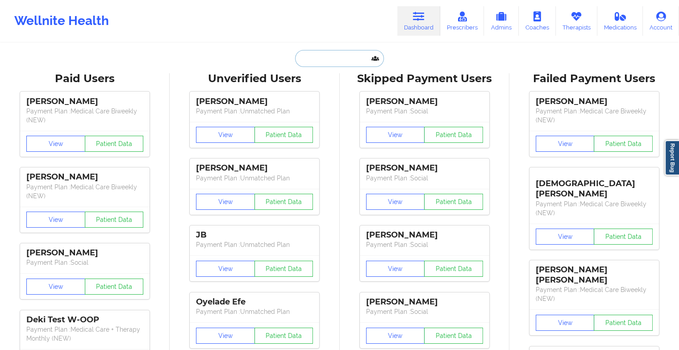
click at [333, 55] on input "text" at bounding box center [339, 58] width 88 height 17
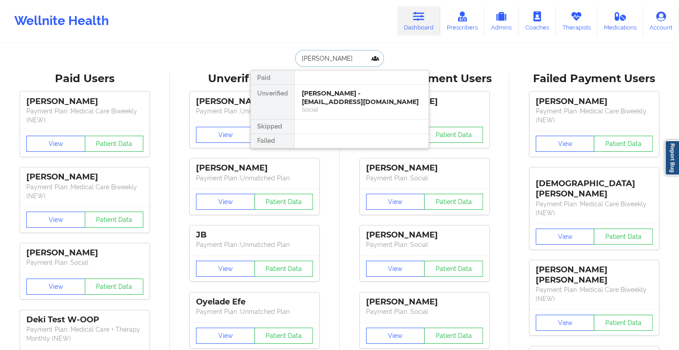
type input "[PERSON_NAME]"
click at [348, 95] on div "[PERSON_NAME] - [EMAIL_ADDRESS][DOMAIN_NAME]" at bounding box center [362, 97] width 120 height 17
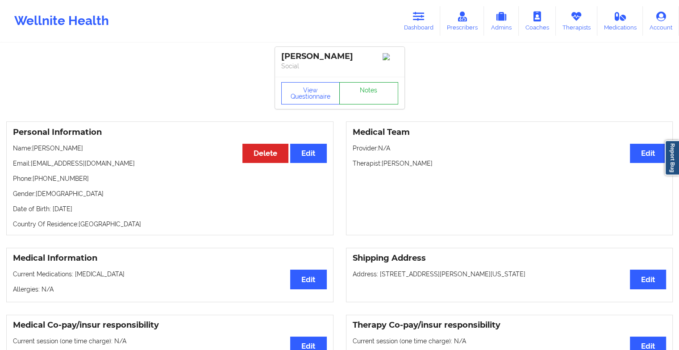
click at [364, 91] on link "Notes" at bounding box center [368, 93] width 59 height 22
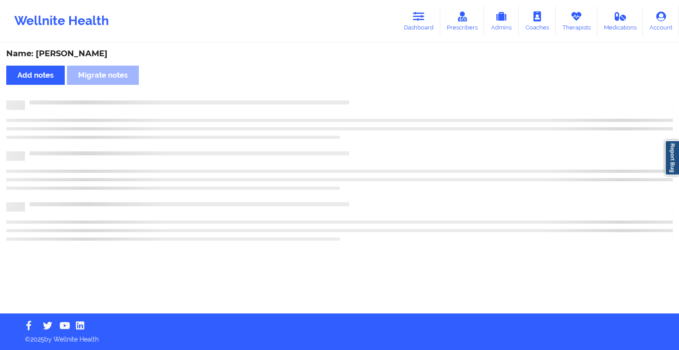
click at [364, 91] on div "Name: [PERSON_NAME] Add notes Migrate notes" at bounding box center [339, 179] width 679 height 270
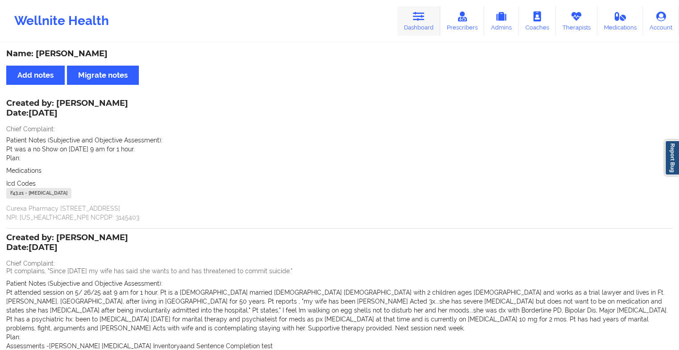
click at [415, 14] on icon at bounding box center [419, 17] width 12 height 10
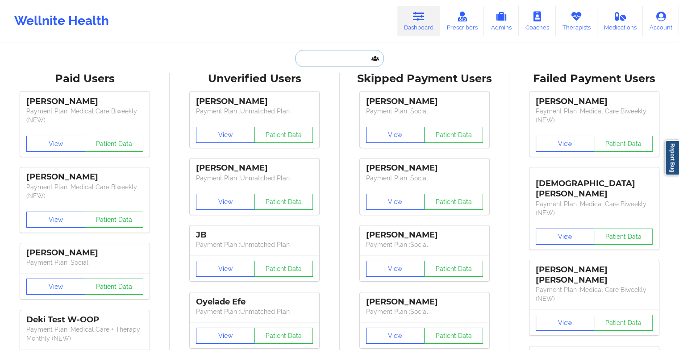
click at [338, 59] on input "text" at bounding box center [339, 58] width 88 height 17
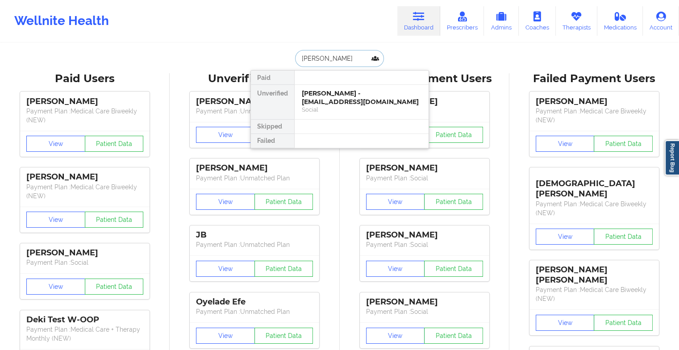
type input "[PERSON_NAME]"
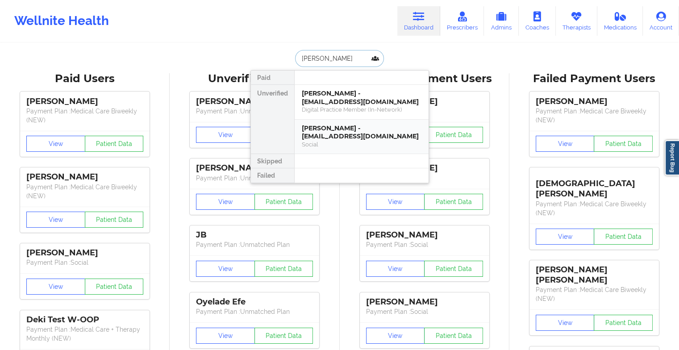
click at [348, 131] on div "[PERSON_NAME] - [EMAIL_ADDRESS][DOMAIN_NAME]" at bounding box center [362, 132] width 120 height 17
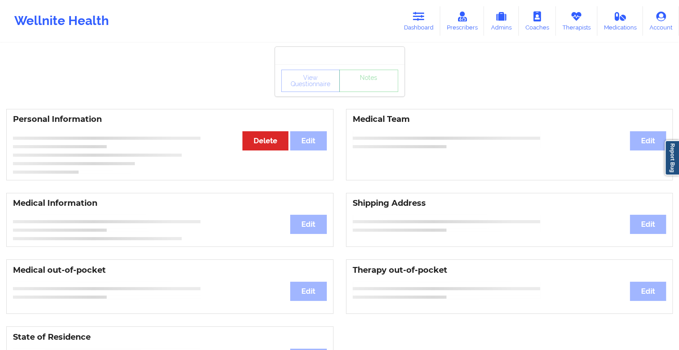
click at [377, 93] on div "View Questionnaire Notes" at bounding box center [340, 80] width 130 height 32
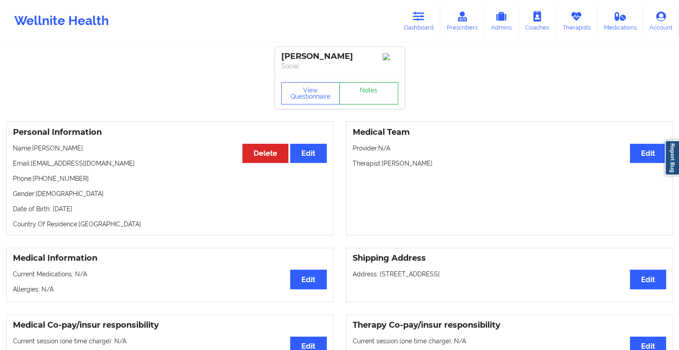
click at [377, 93] on link "Notes" at bounding box center [368, 93] width 59 height 22
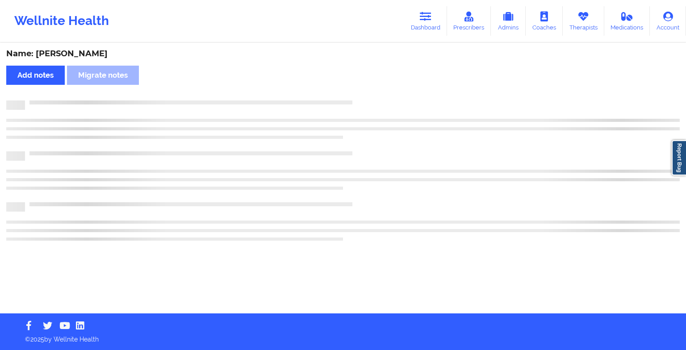
click at [377, 93] on div "Name: [PERSON_NAME] Add notes Migrate notes" at bounding box center [343, 179] width 686 height 270
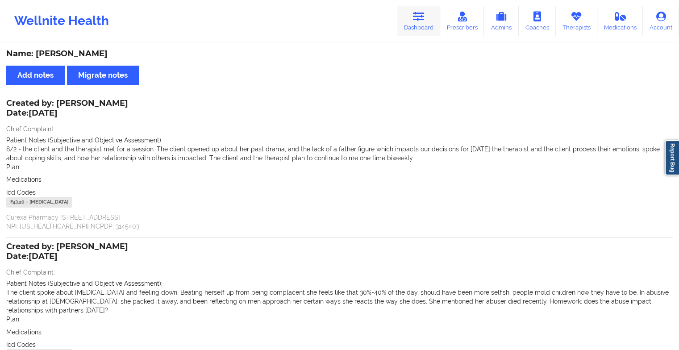
click at [425, 24] on link "Dashboard" at bounding box center [419, 20] width 43 height 29
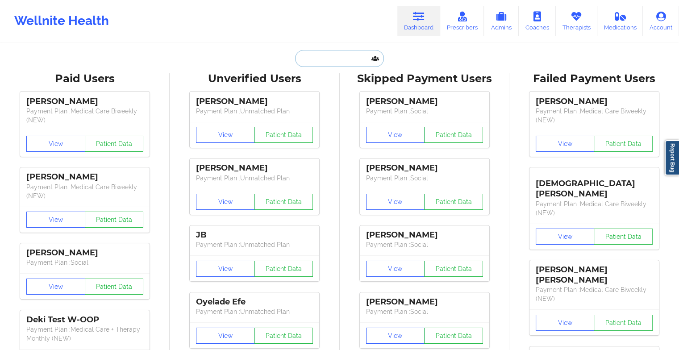
click at [333, 61] on input "text" at bounding box center [339, 58] width 88 height 17
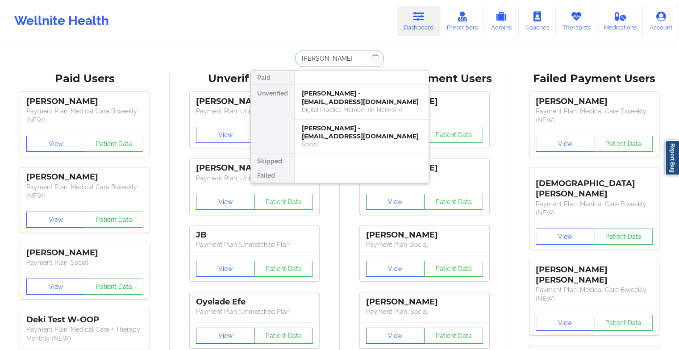
type input "[PERSON_NAME] b"
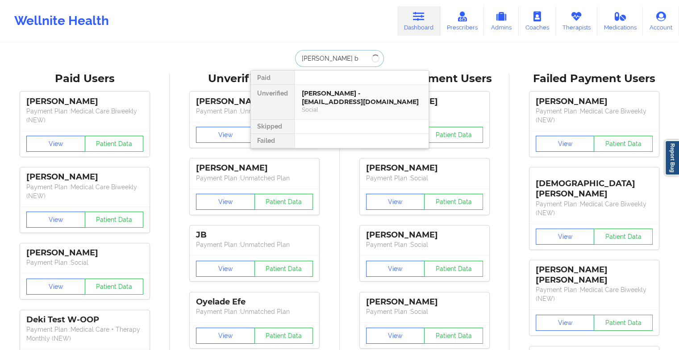
click at [328, 103] on div "[PERSON_NAME] - [EMAIL_ADDRESS][DOMAIN_NAME]" at bounding box center [362, 97] width 120 height 17
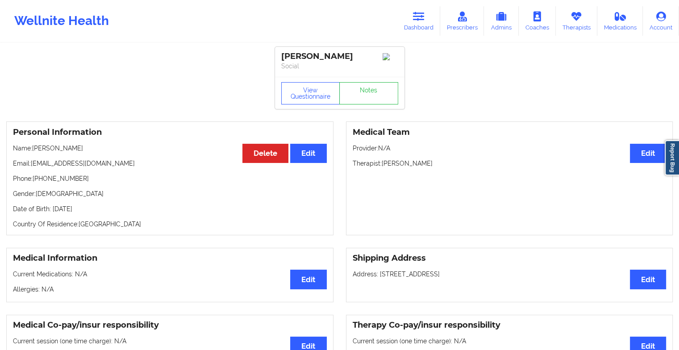
click at [362, 83] on div "View Questionnaire Notes" at bounding box center [340, 93] width 130 height 32
drag, startPoint x: 362, startPoint y: 83, endPoint x: 358, endPoint y: 99, distance: 16.7
click at [358, 99] on div "View Questionnaire Notes" at bounding box center [340, 93] width 130 height 32
click at [358, 99] on link "Notes" at bounding box center [368, 93] width 59 height 22
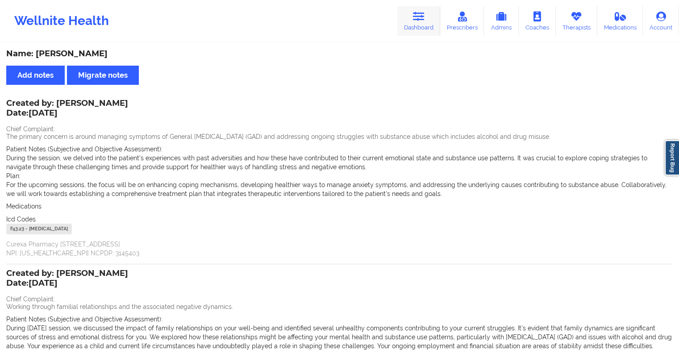
click at [412, 23] on link "Dashboard" at bounding box center [419, 20] width 43 height 29
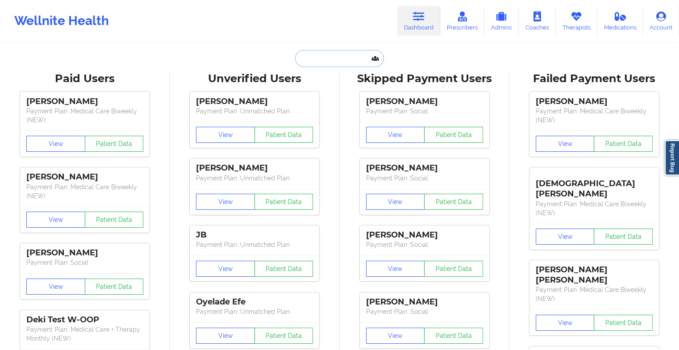
click at [339, 59] on input "text" at bounding box center [339, 58] width 88 height 17
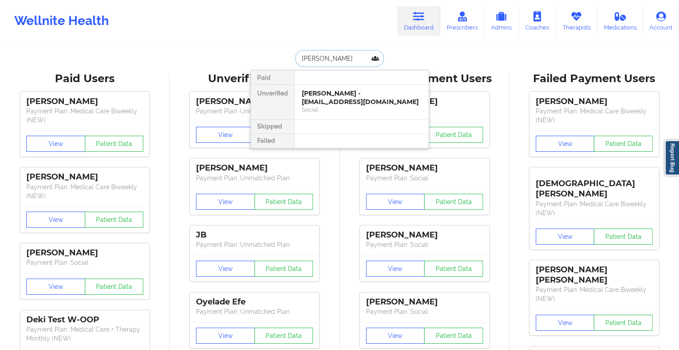
type input "[PERSON_NAME]"
click at [338, 102] on div "[PERSON_NAME] - [EMAIL_ADDRESS][DOMAIN_NAME]" at bounding box center [362, 97] width 120 height 17
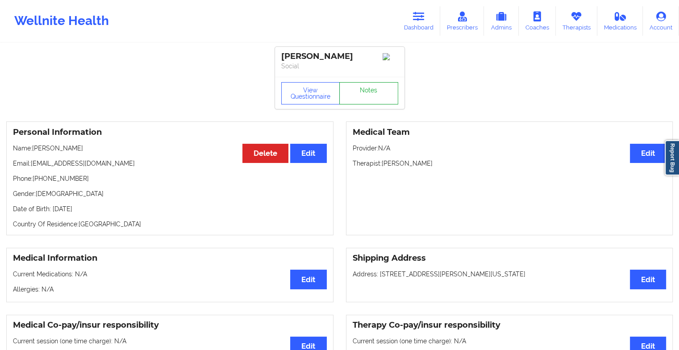
click at [375, 92] on link "Notes" at bounding box center [368, 93] width 59 height 22
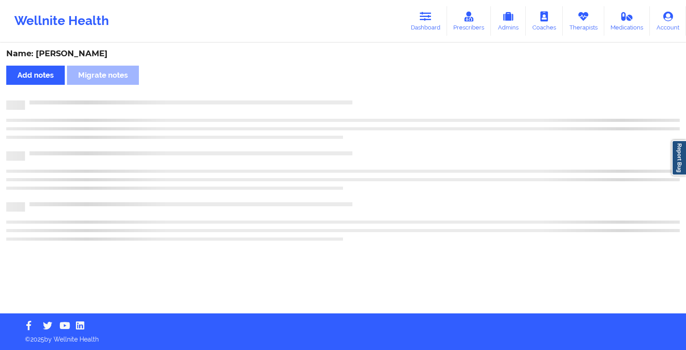
click at [375, 92] on div "Name: [PERSON_NAME] Add notes Migrate notes" at bounding box center [343, 179] width 686 height 270
